Goal: Information Seeking & Learning: Find specific fact

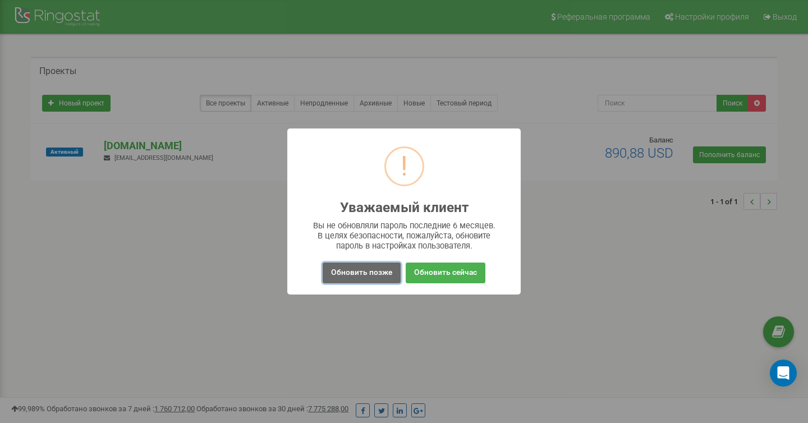
click at [364, 273] on button "Обновить позже" at bounding box center [362, 273] width 78 height 21
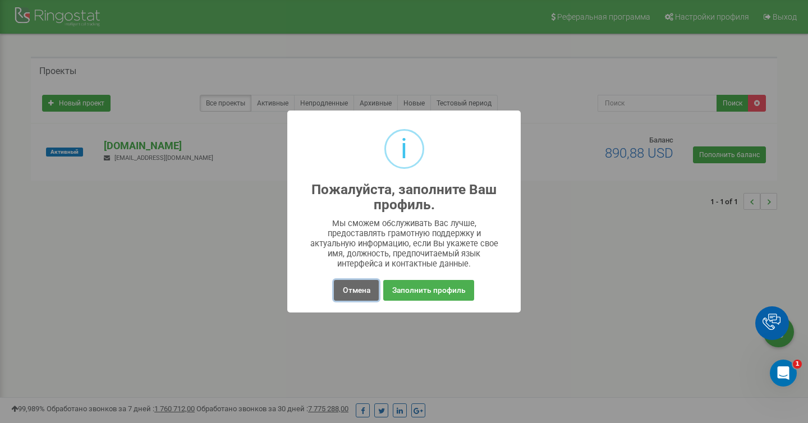
click at [358, 291] on button "Отмена" at bounding box center [356, 290] width 44 height 21
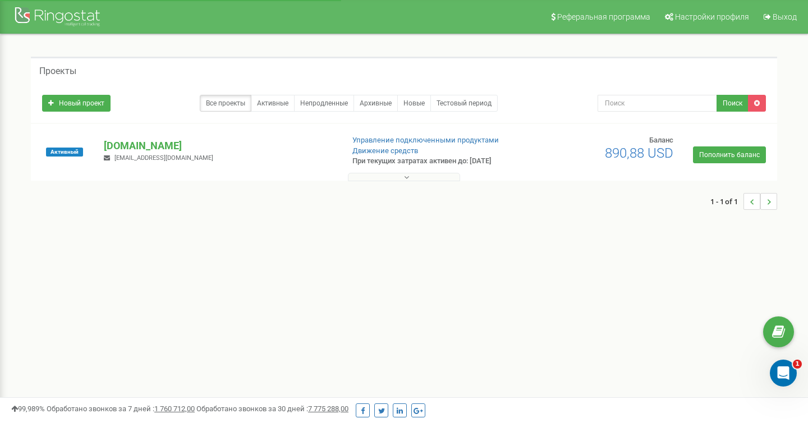
click at [429, 172] on div at bounding box center [404, 174] width 741 height 11
click at [429, 183] on div "1 - 1 of 1" at bounding box center [404, 201] width 746 height 39
click at [419, 176] on button at bounding box center [404, 177] width 112 height 8
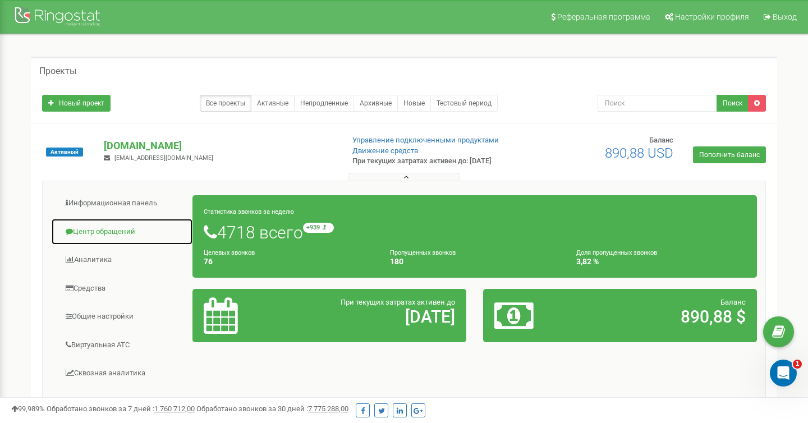
click at [91, 231] on link "Центр обращений" at bounding box center [122, 231] width 142 height 27
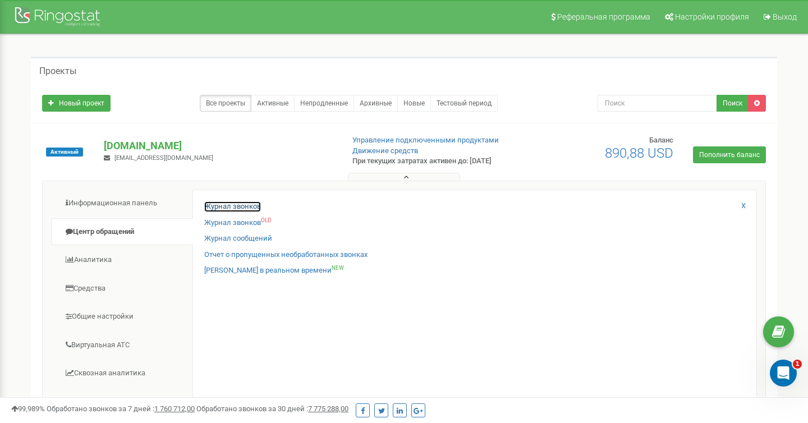
click at [231, 203] on link "Журнал звонков" at bounding box center [232, 206] width 57 height 11
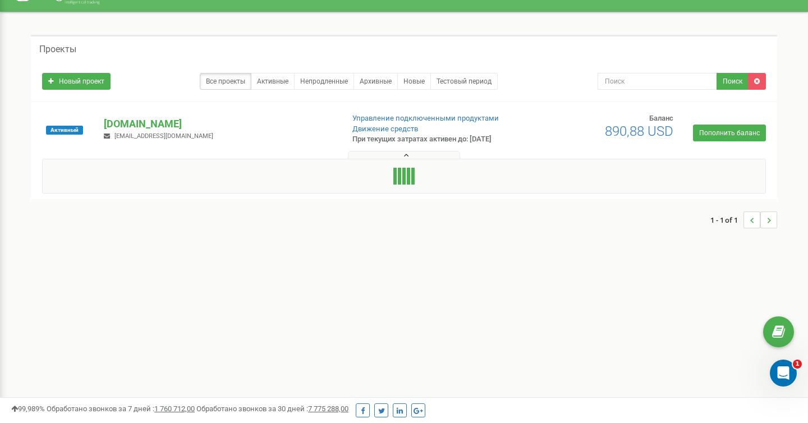
scroll to position [23, 0]
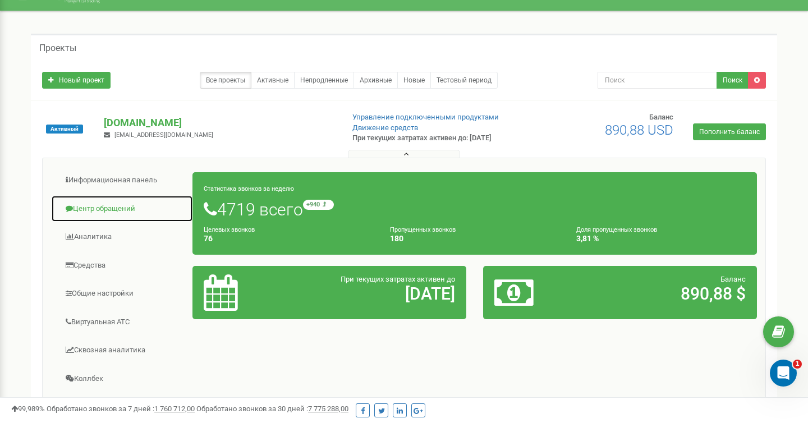
click at [135, 198] on link "Центр обращений" at bounding box center [122, 208] width 142 height 27
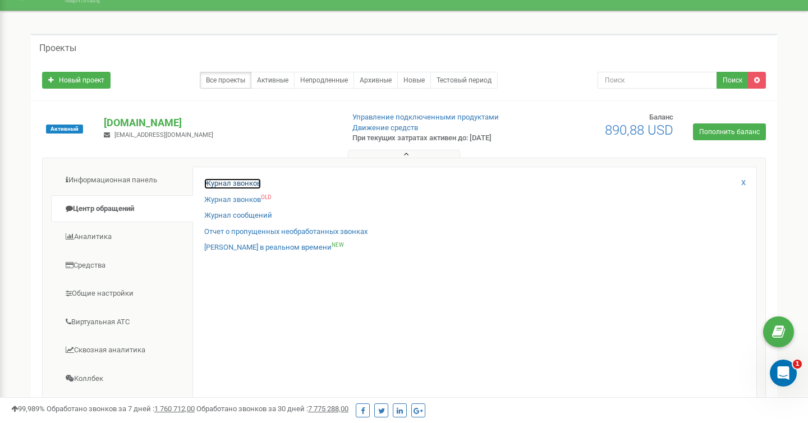
click at [214, 183] on link "Журнал звонков" at bounding box center [232, 183] width 57 height 11
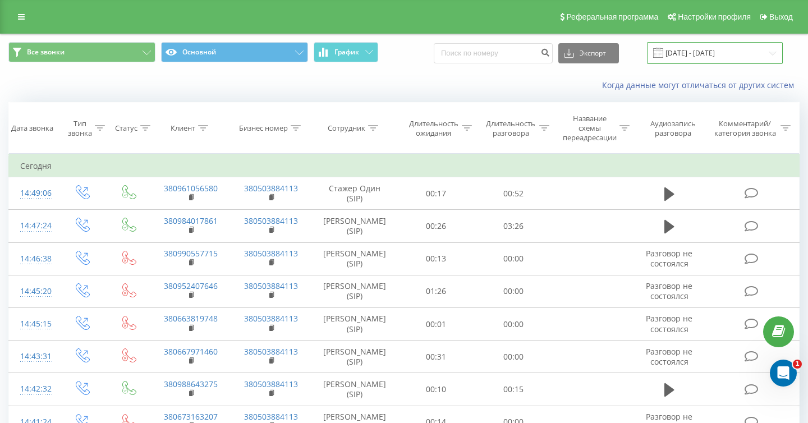
click at [691, 54] on input "22.07.2025 - 22.08.2025" at bounding box center [715, 53] width 136 height 22
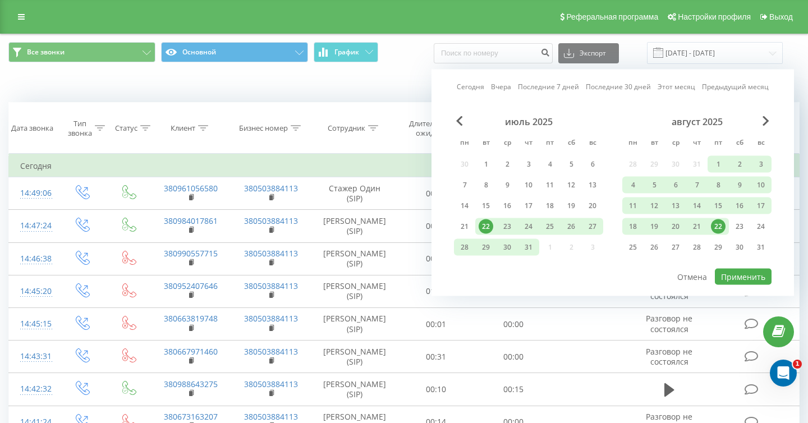
click at [713, 222] on div "22" at bounding box center [718, 226] width 15 height 15
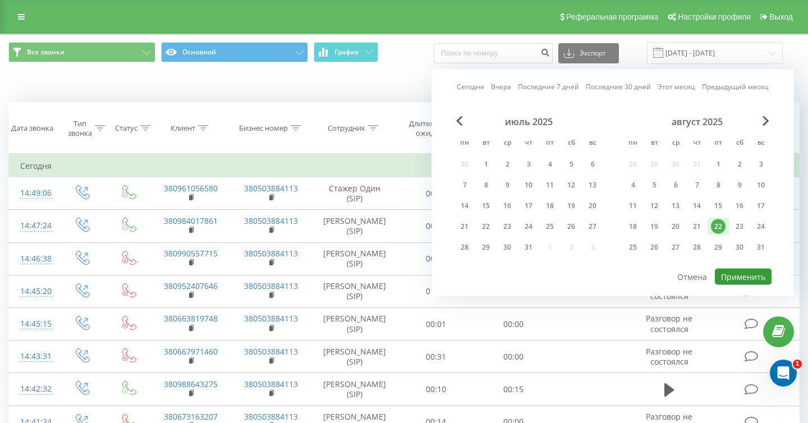
click at [747, 271] on button "Применить" at bounding box center [743, 277] width 57 height 16
type input "22.08.2025 - 22.08.2025"
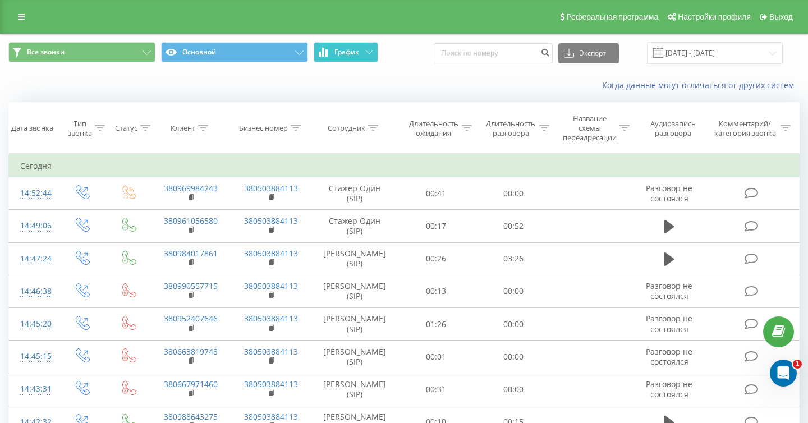
click at [369, 44] on button "График" at bounding box center [346, 52] width 65 height 20
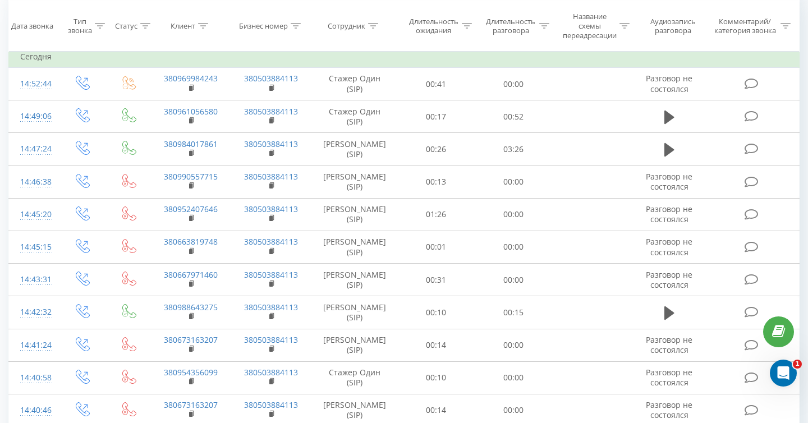
scroll to position [492, 0]
click at [373, 26] on icon at bounding box center [373, 26] width 10 height 6
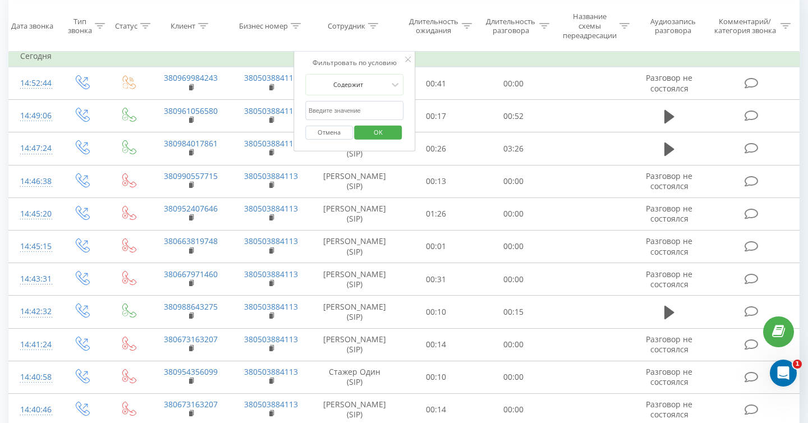
click at [365, 107] on input "text" at bounding box center [354, 111] width 99 height 20
type input "с"
type input "один"
click at [375, 131] on span "OK" at bounding box center [377, 131] width 31 height 17
